Goal: Task Accomplishment & Management: Complete application form

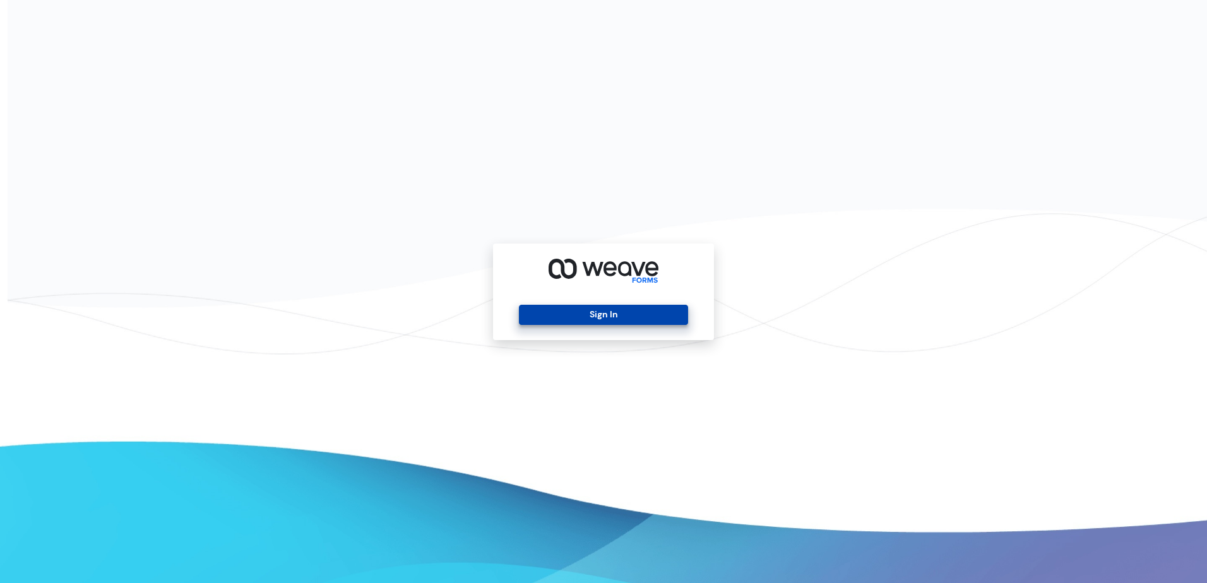
click at [645, 305] on button "Sign In" at bounding box center [603, 315] width 169 height 20
click at [645, 313] on button "Sign In" at bounding box center [603, 315] width 169 height 20
